Goal: Information Seeking & Learning: Learn about a topic

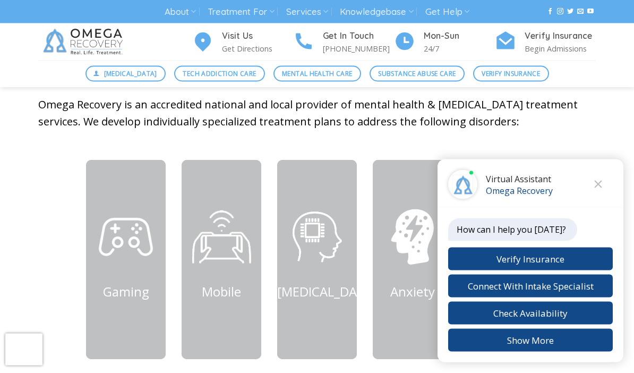
scroll to position [434, 0]
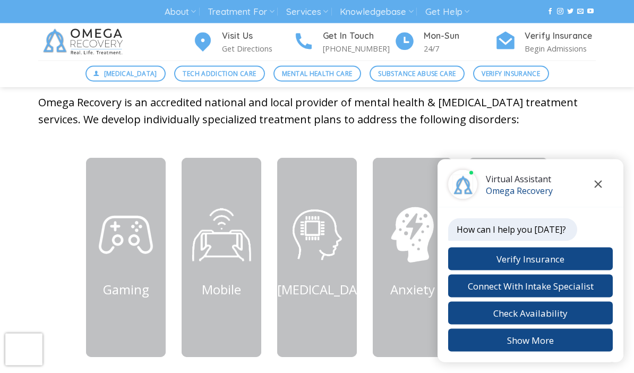
click at [599, 199] on button "Close chat" at bounding box center [597, 184] width 29 height 29
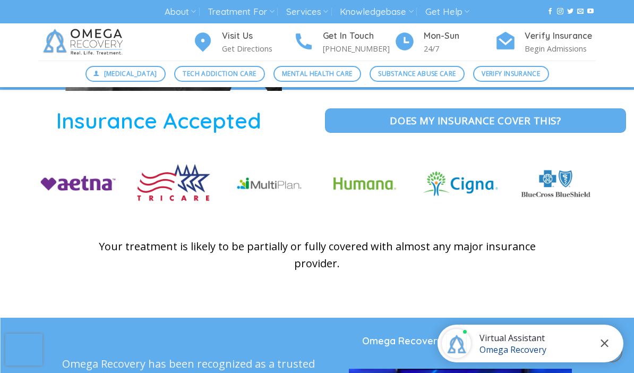
scroll to position [2364, 0]
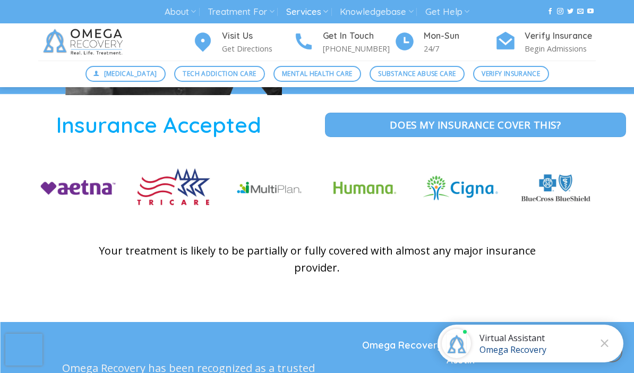
click at [307, 16] on link "Services" at bounding box center [307, 12] width 42 height 20
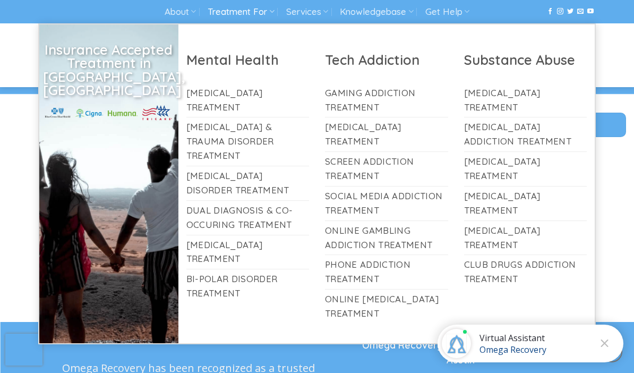
click at [272, 11] on icon at bounding box center [271, 11] width 5 height 10
click at [261, 202] on link "Dual Diagnosis & Co-Occuring Treatment" at bounding box center [247, 218] width 123 height 34
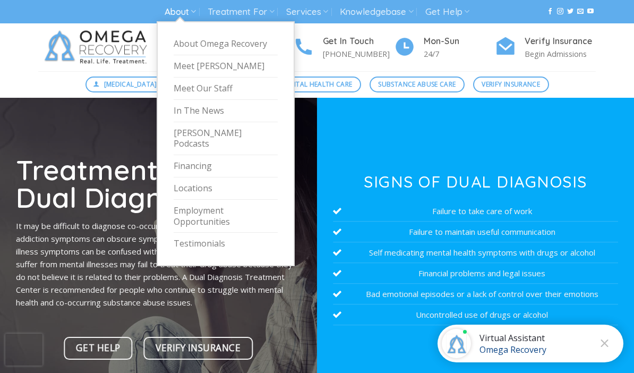
click at [182, 19] on link "About" at bounding box center [180, 12] width 31 height 20
click at [266, 11] on link "Treatment For" at bounding box center [241, 12] width 66 height 20
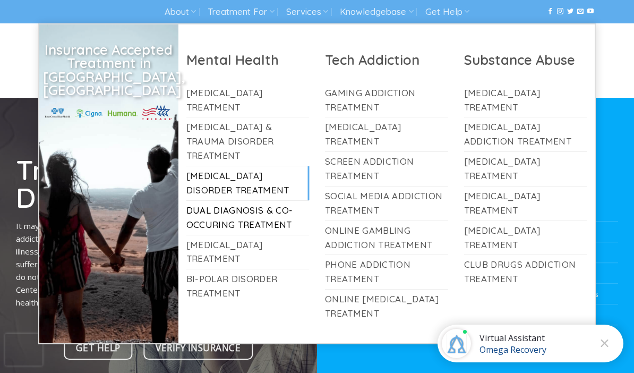
click at [229, 166] on link "[MEDICAL_DATA] Disorder Treatment" at bounding box center [247, 183] width 123 height 34
